Goal: Information Seeking & Learning: Learn about a topic

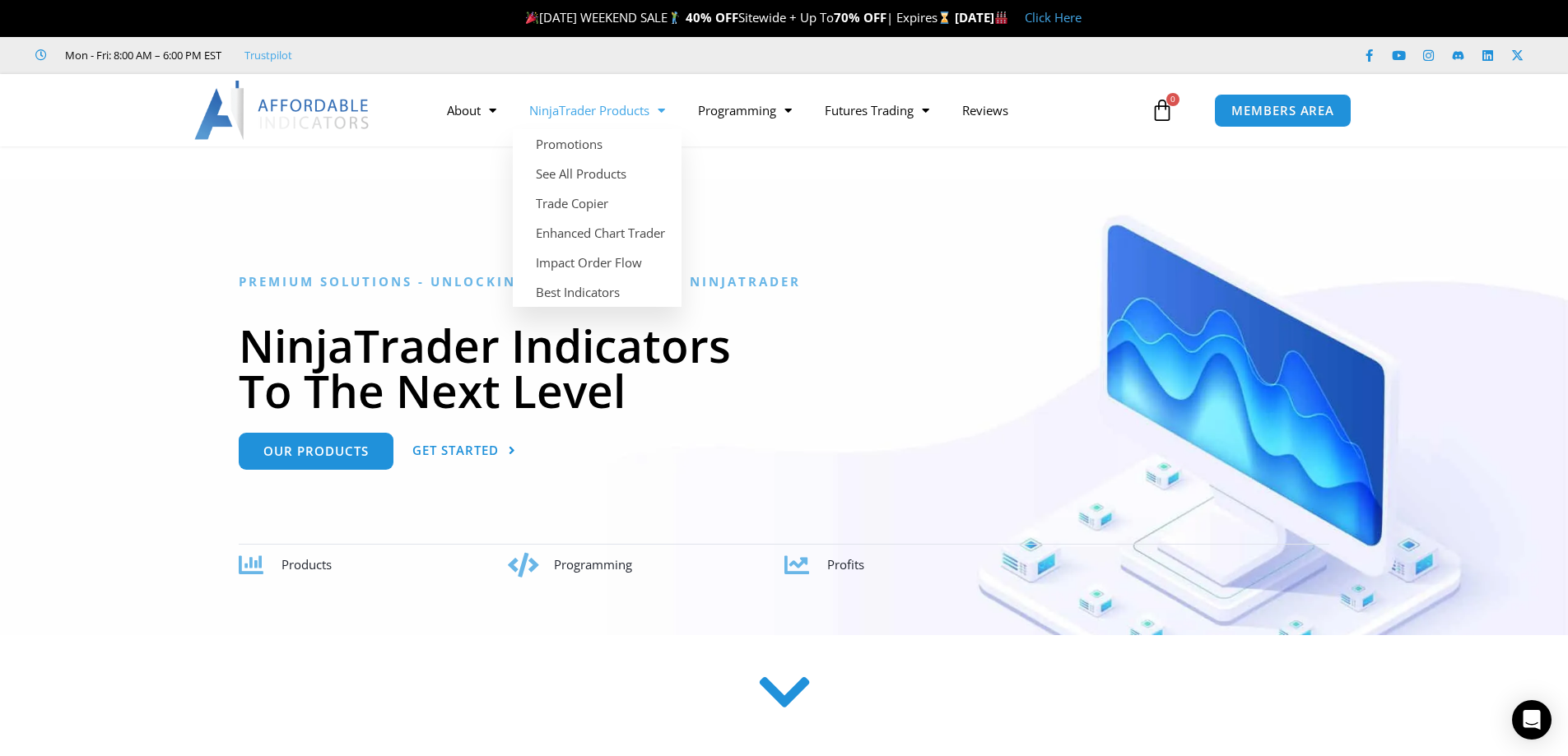
click at [567, 109] on link "NinjaTrader Products" at bounding box center [596, 110] width 168 height 37
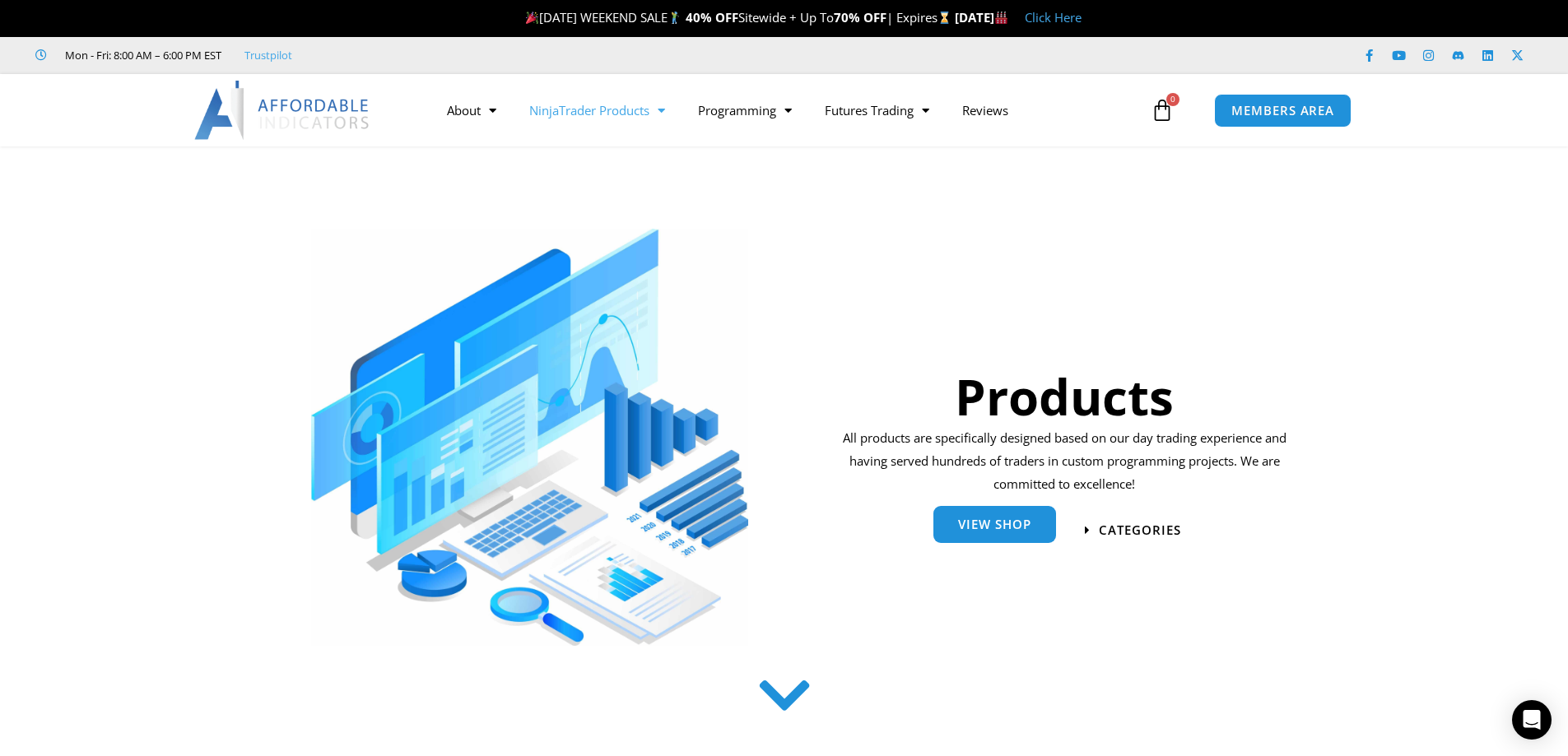
click at [1012, 516] on link "View Shop" at bounding box center [994, 525] width 123 height 37
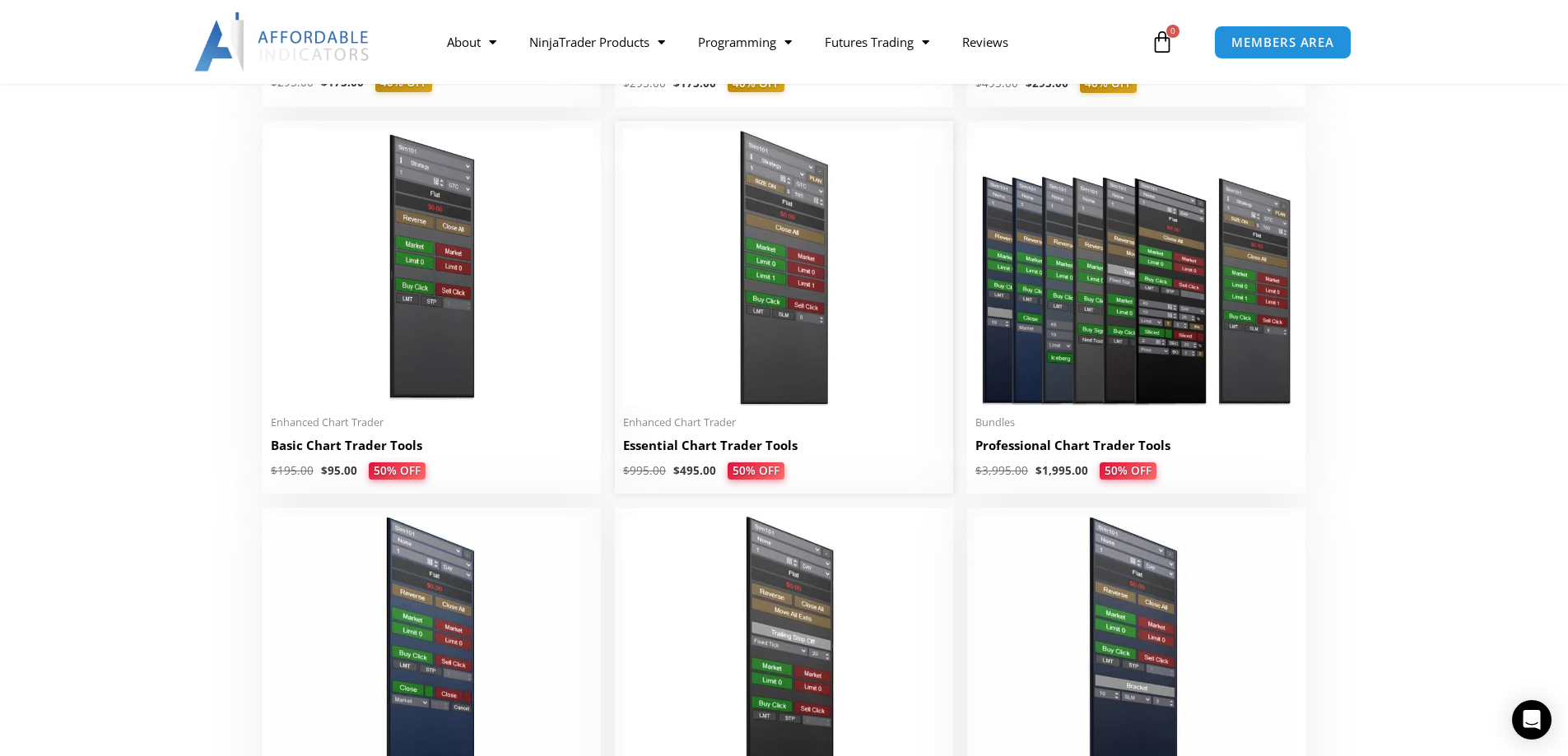
scroll to position [714, 0]
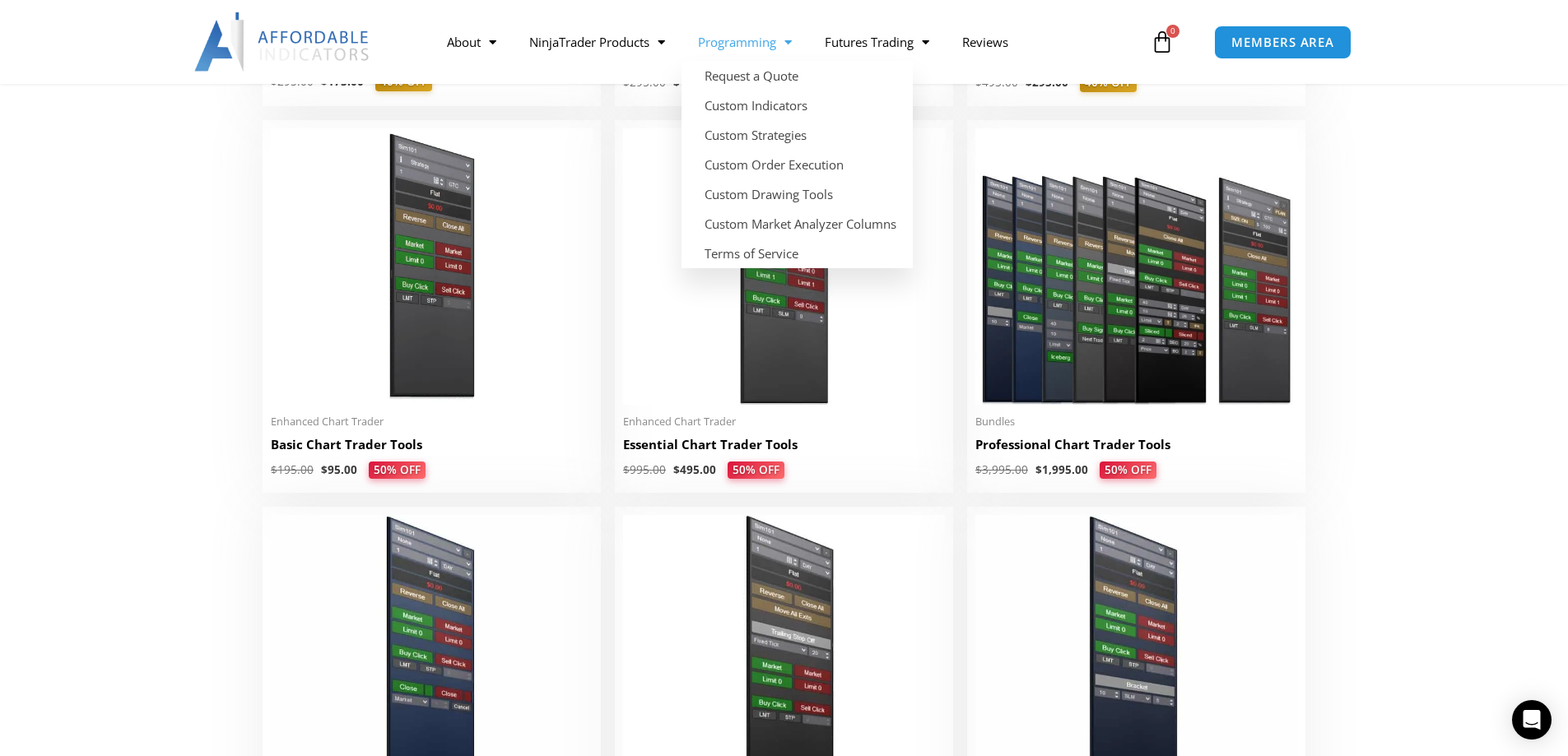
click at [772, 43] on link "Programming" at bounding box center [744, 41] width 127 height 37
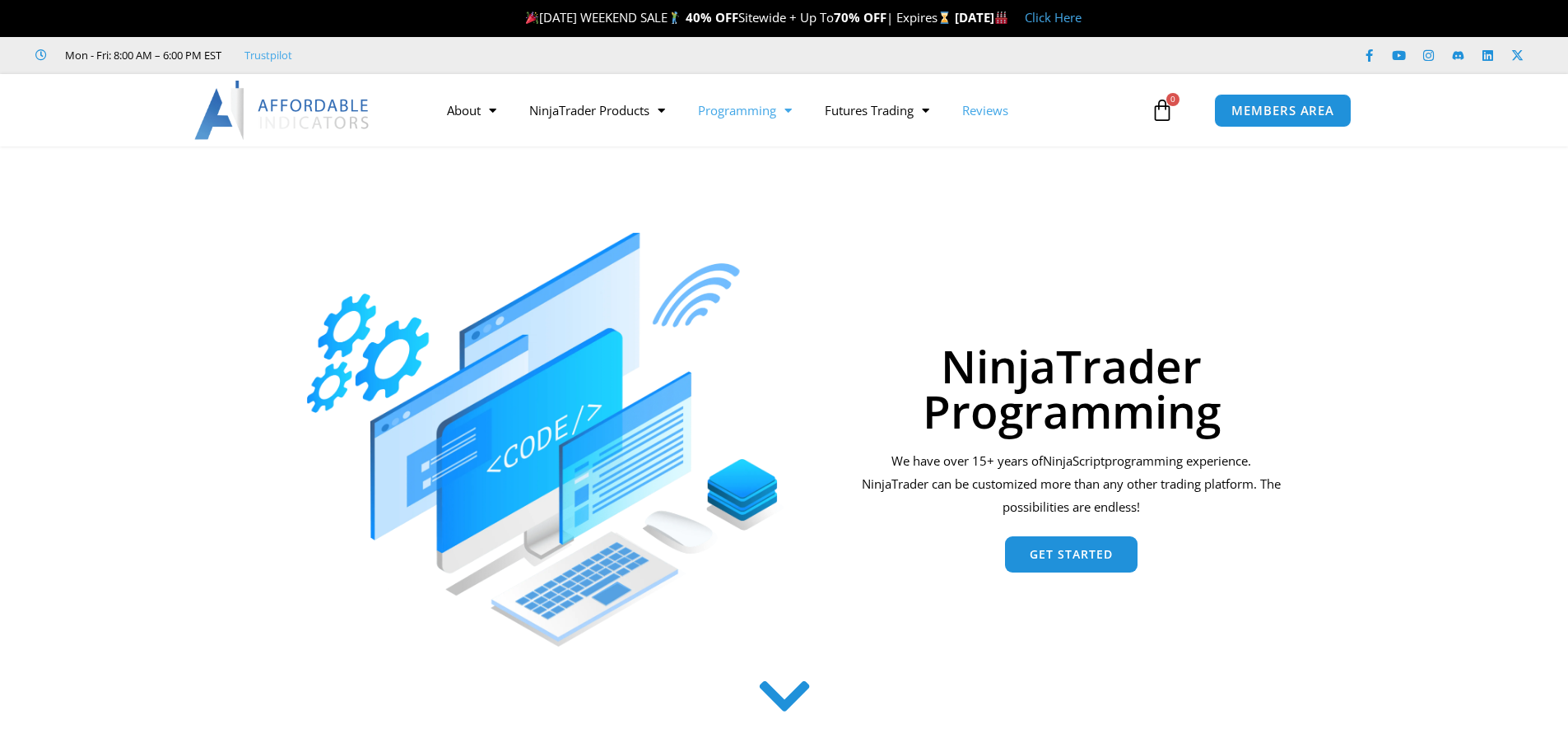
click at [963, 118] on link "Reviews" at bounding box center [985, 110] width 79 height 37
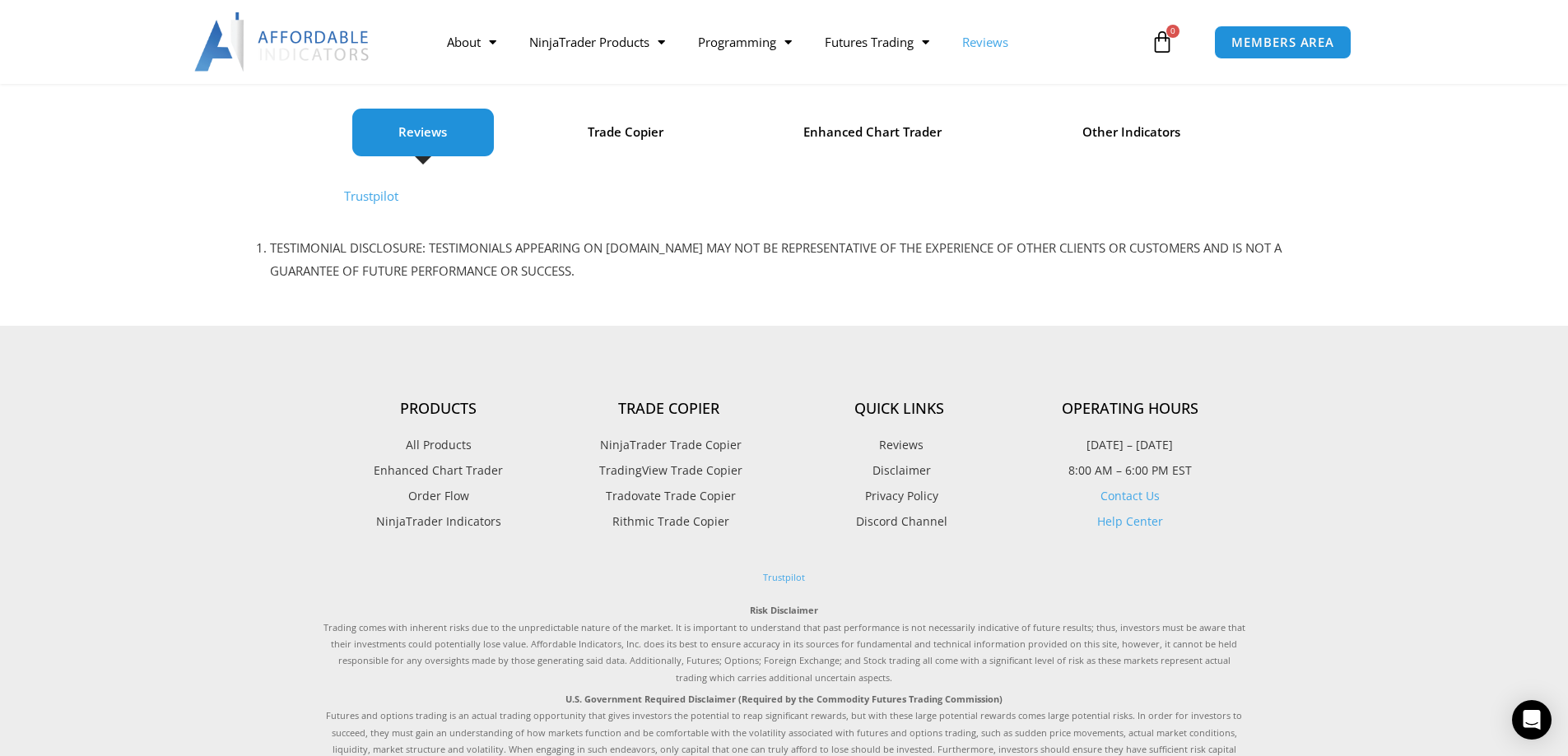
scroll to position [235, 0]
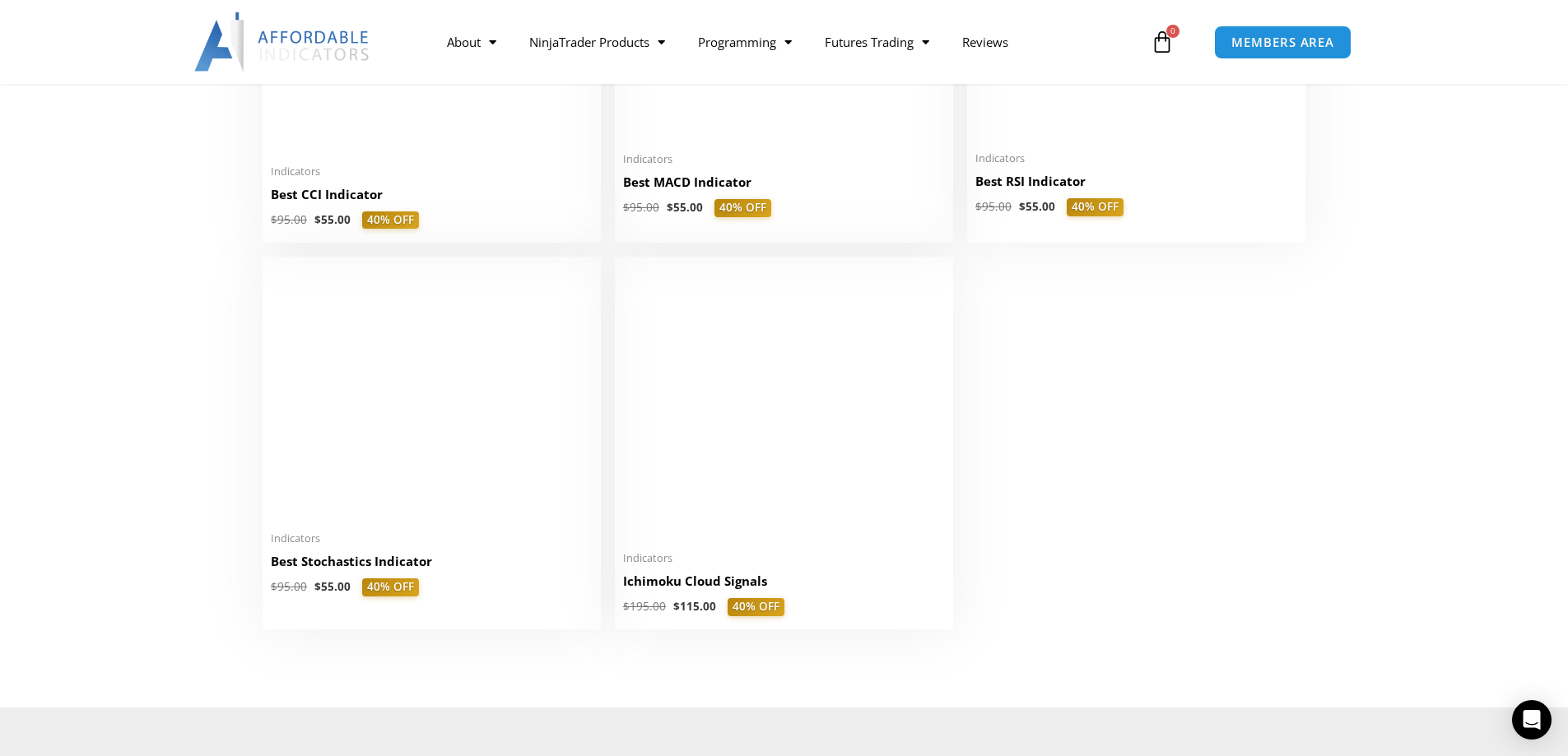
scroll to position [3698, 0]
